Goal: Transaction & Acquisition: Purchase product/service

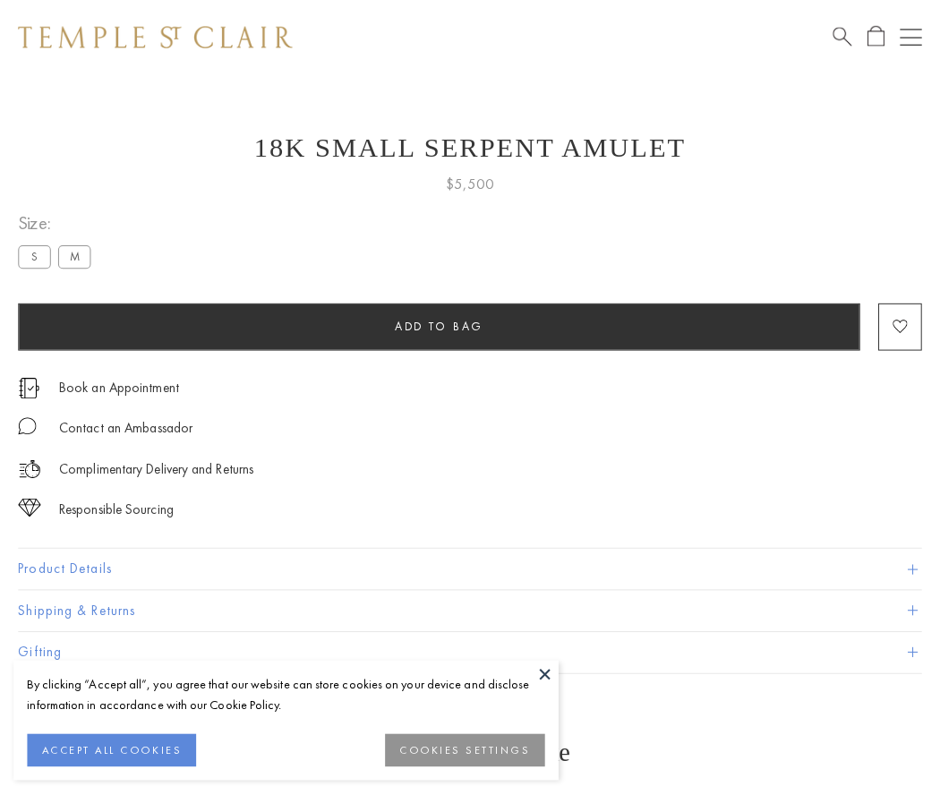
scroll to position [7, 0]
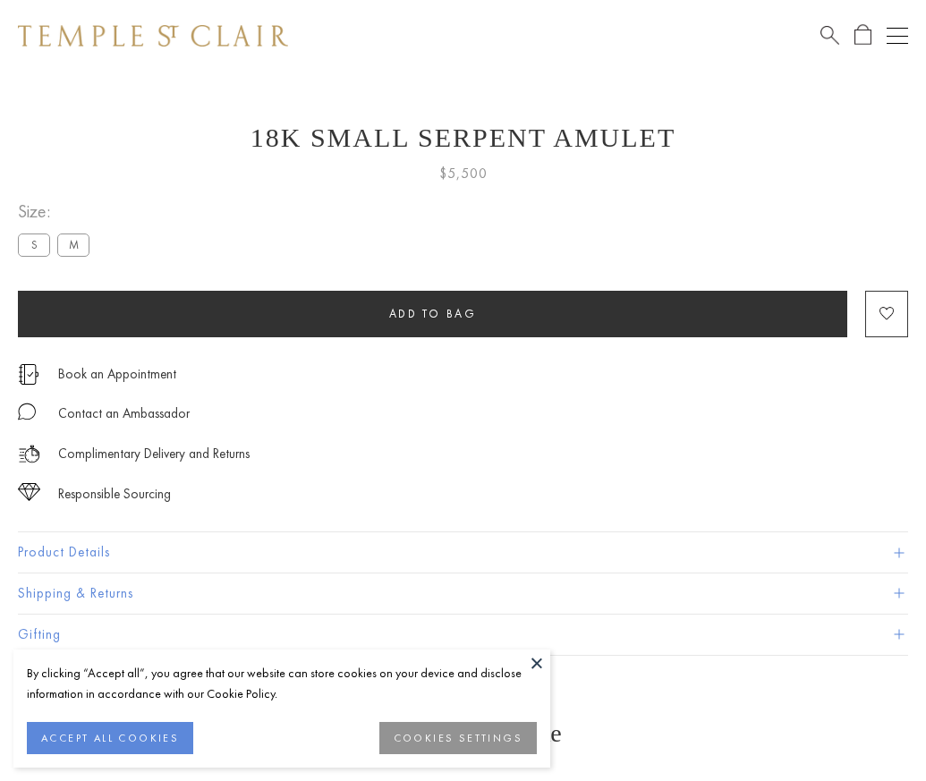
click at [432, 313] on span "Add to bag" at bounding box center [433, 313] width 88 height 15
